Goal: Navigation & Orientation: Find specific page/section

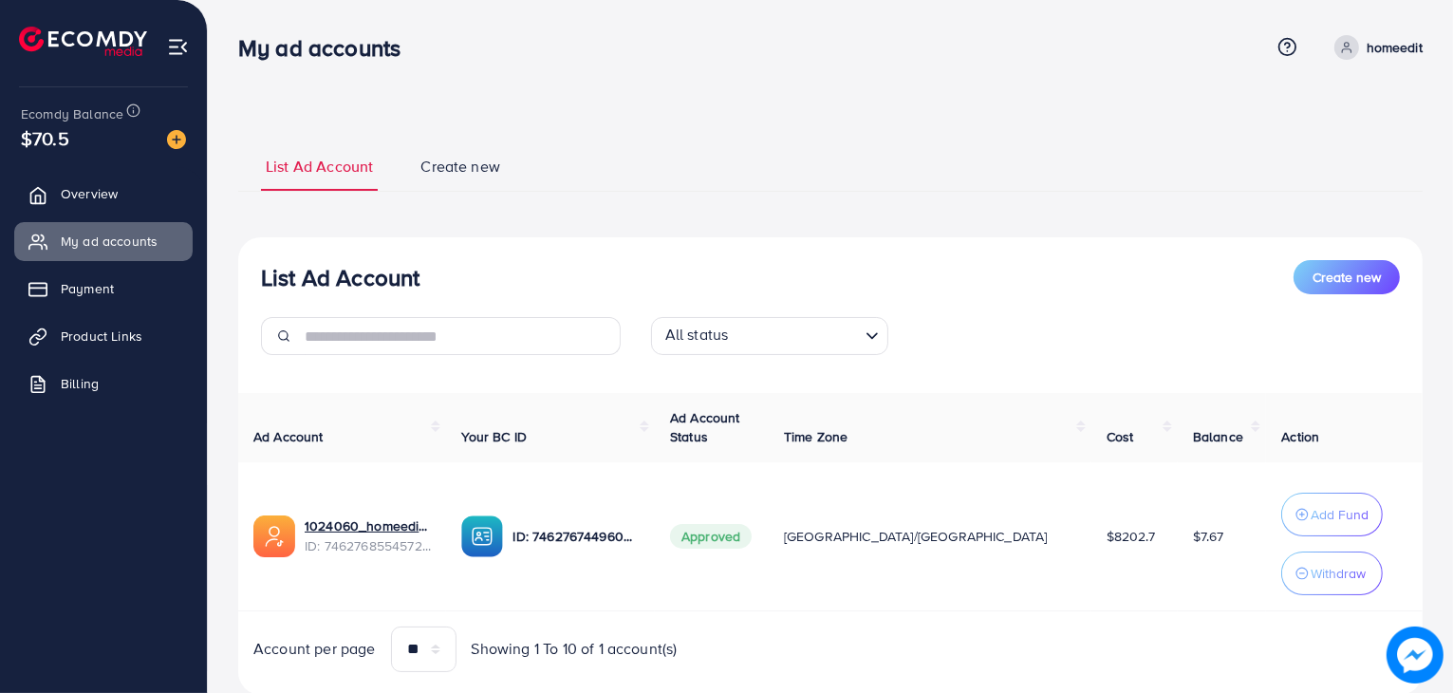
click at [133, 202] on link "Overview" at bounding box center [103, 194] width 178 height 38
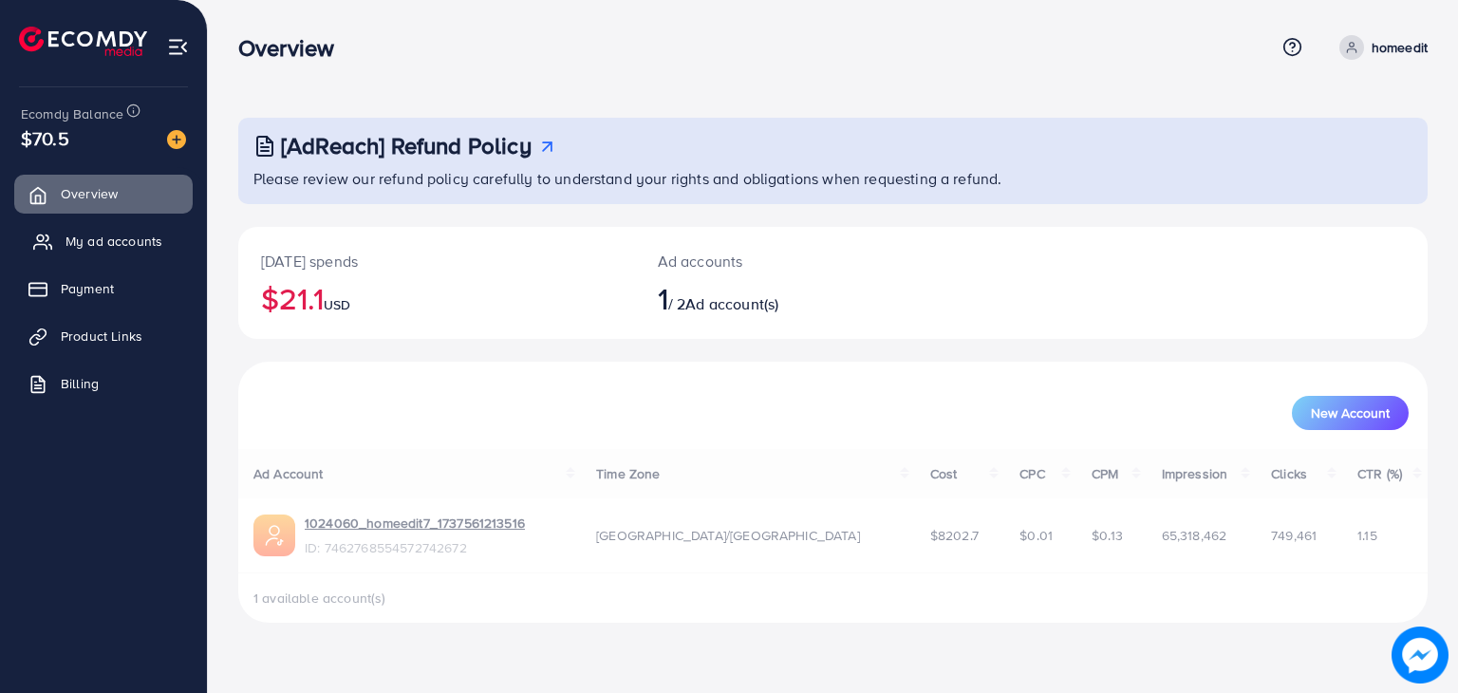
click at [115, 243] on span "My ad accounts" at bounding box center [113, 241] width 97 height 19
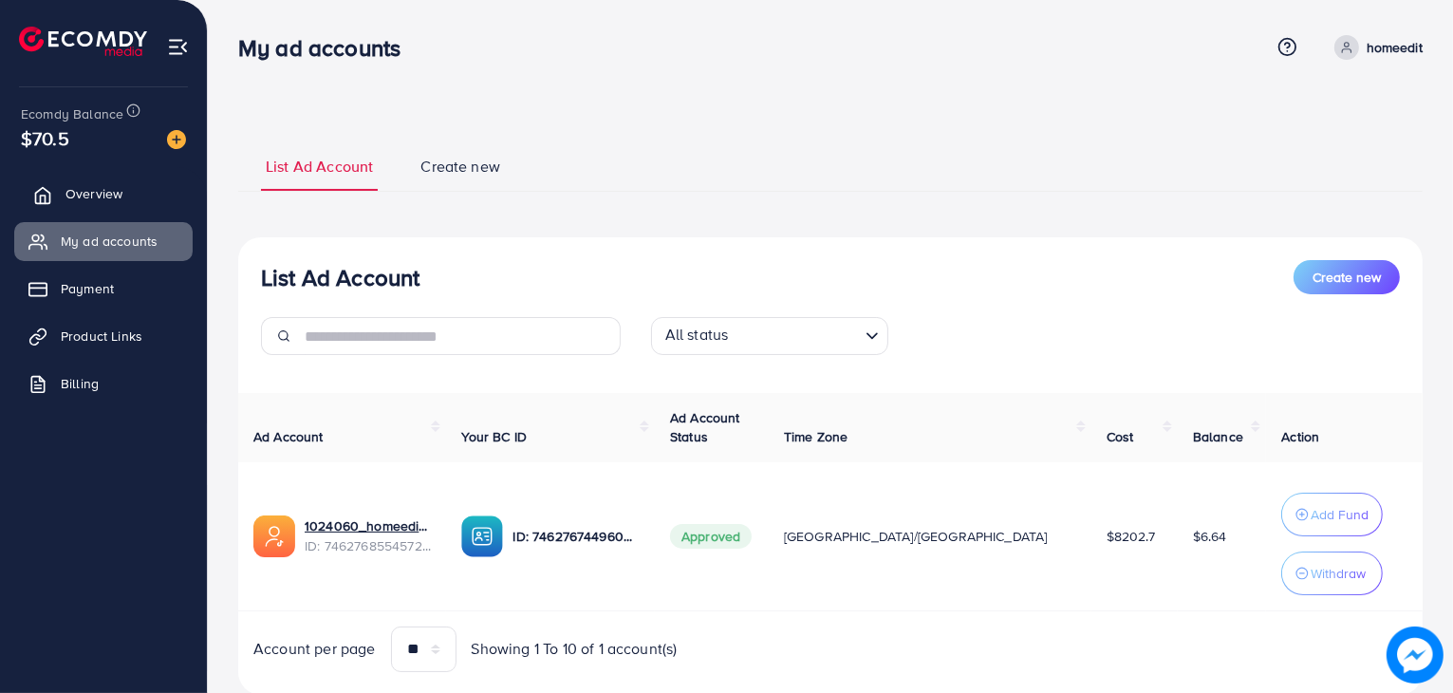
click at [140, 187] on link "Overview" at bounding box center [103, 194] width 178 height 38
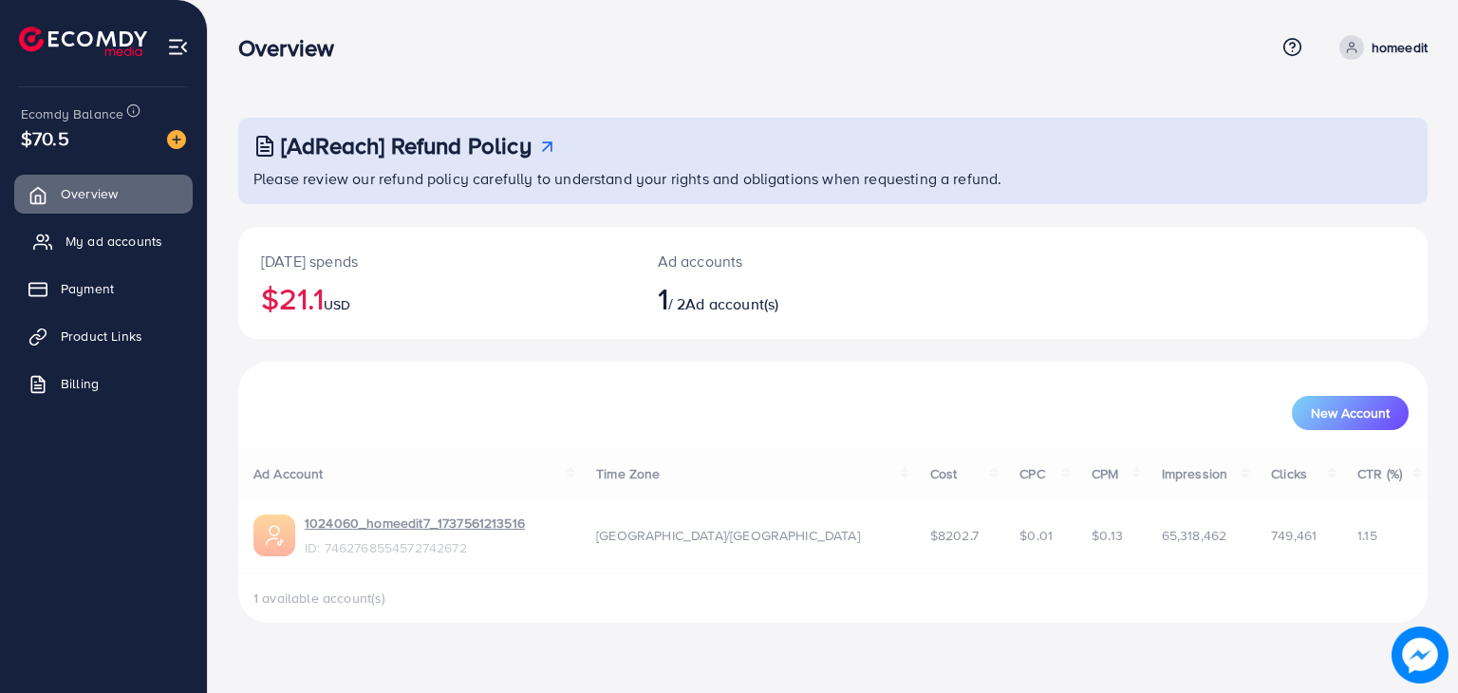
click at [115, 244] on span "My ad accounts" at bounding box center [113, 241] width 97 height 19
